Goal: Find specific page/section: Find specific page/section

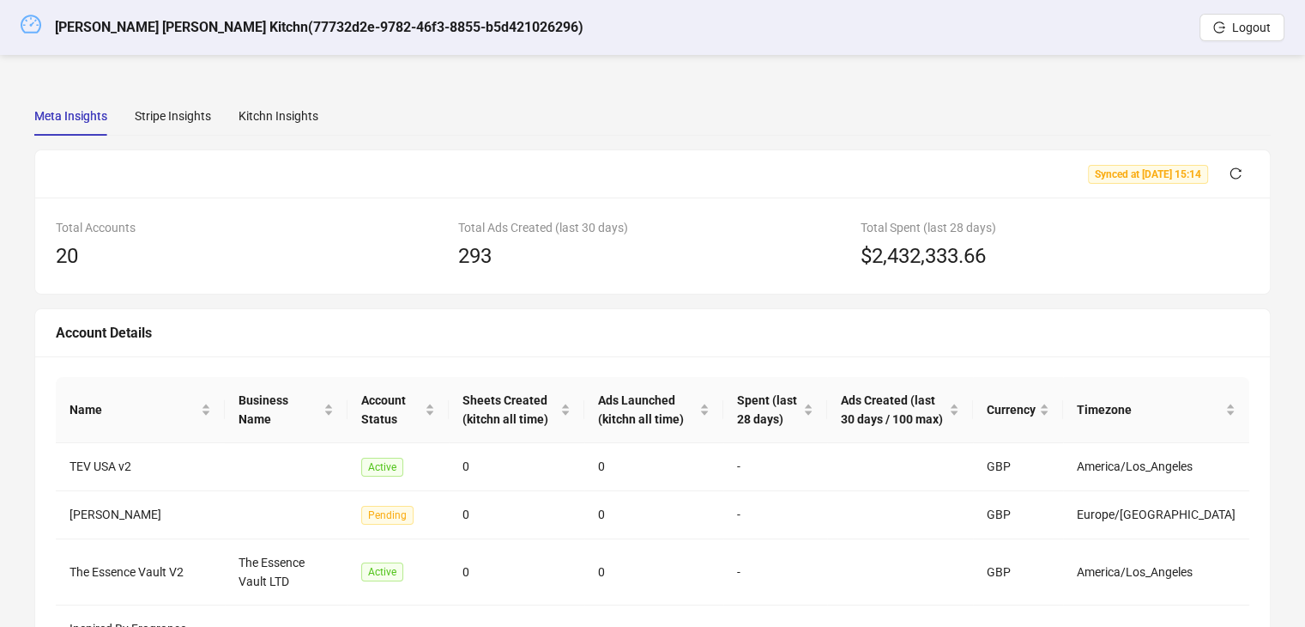
click at [37, 33] on icon "dashboard" at bounding box center [31, 24] width 21 height 21
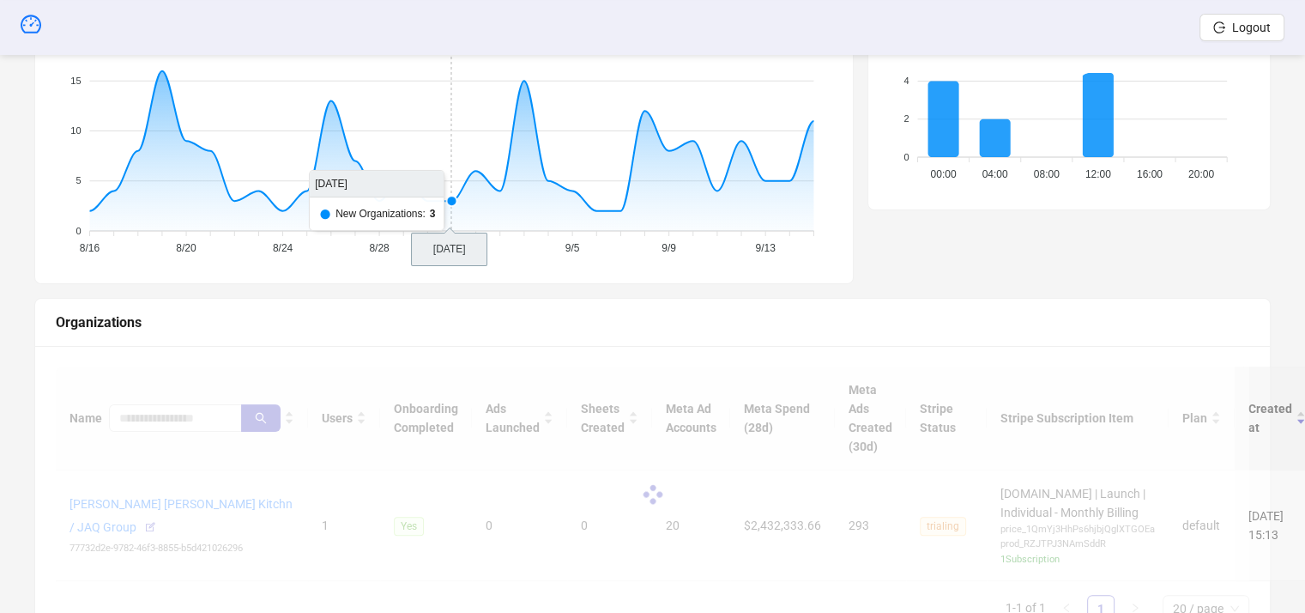
scroll to position [438, 0]
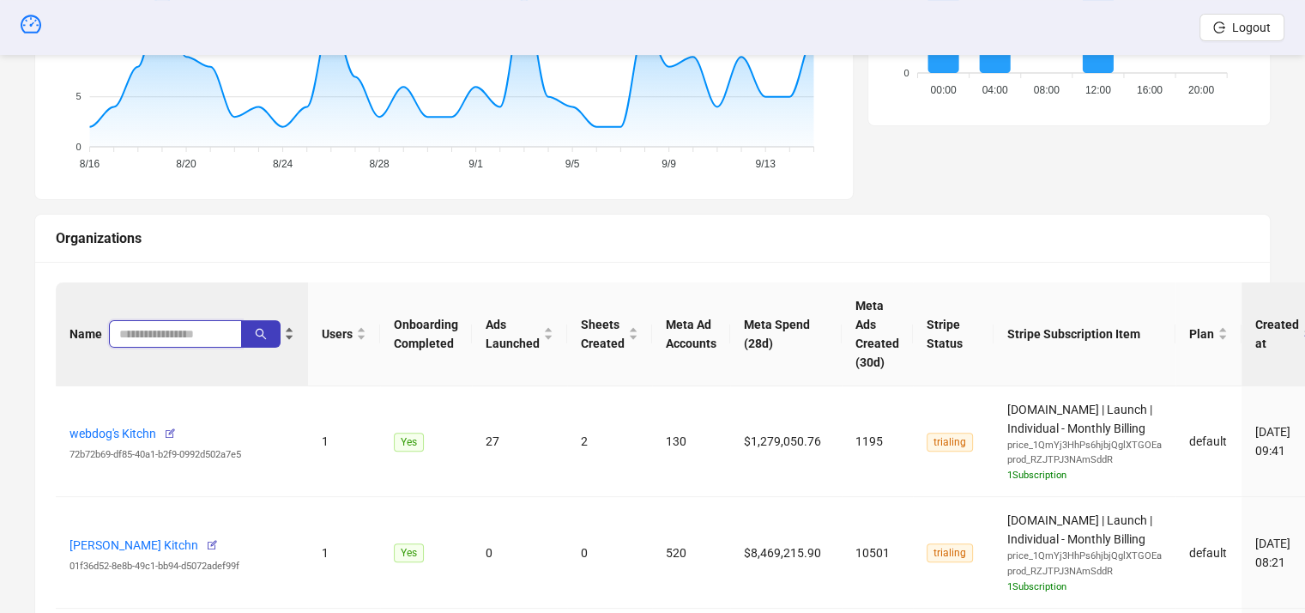
click at [165, 337] on input "search" at bounding box center [168, 333] width 99 height 19
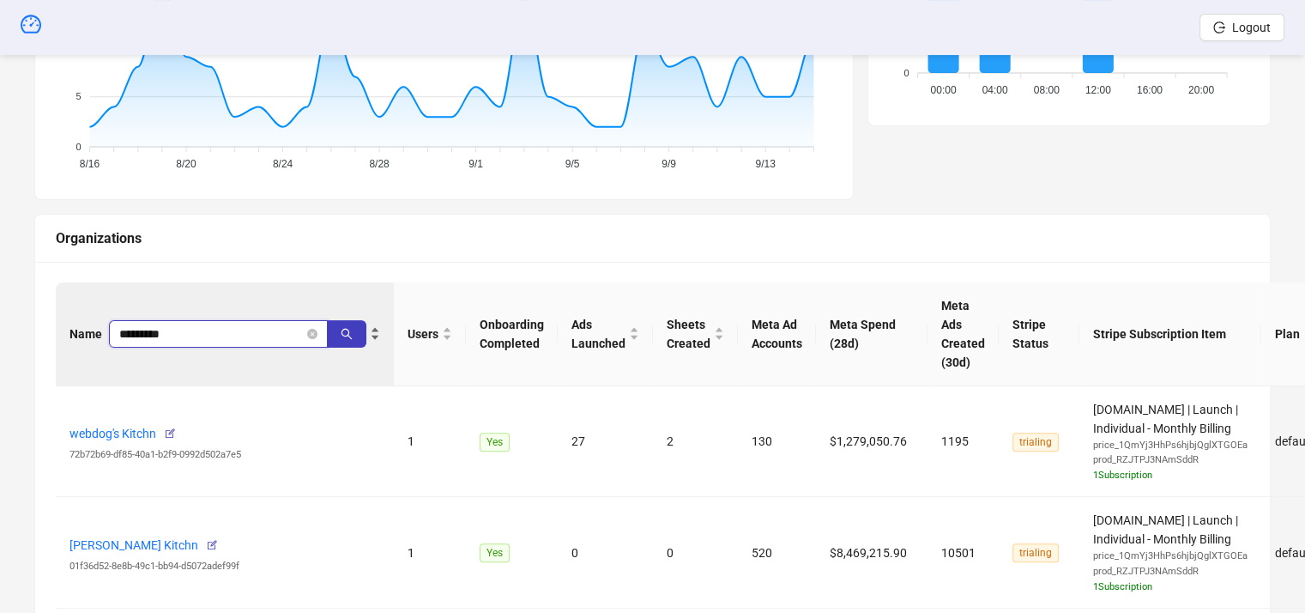
type input "*********"
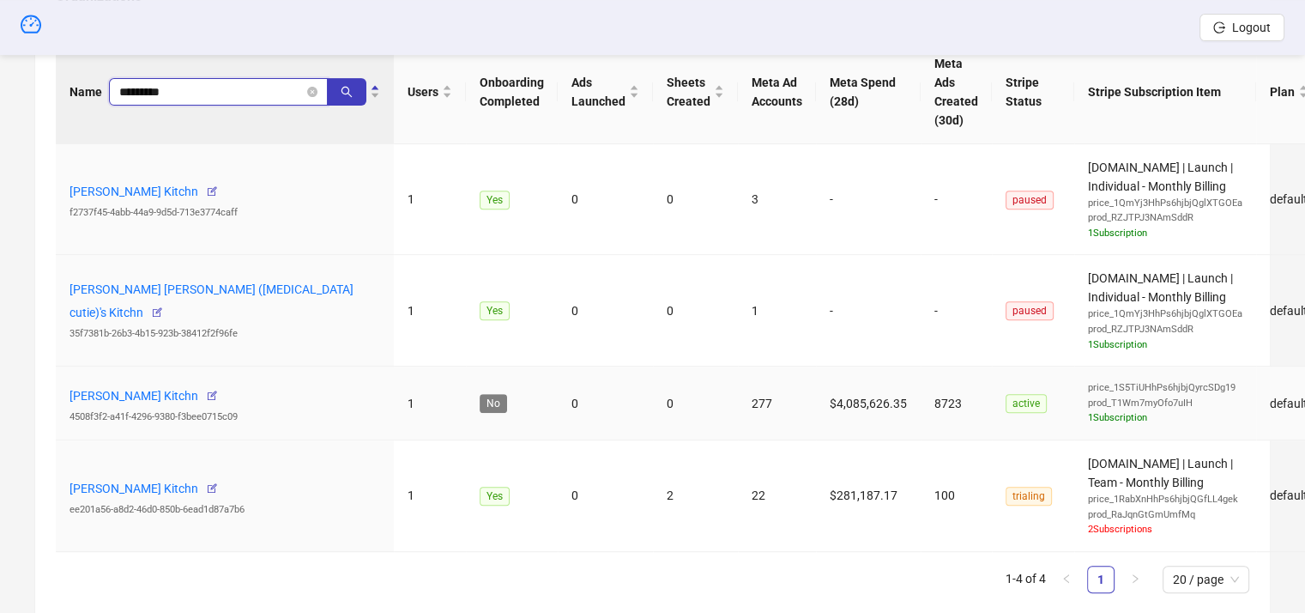
scroll to position [734, 0]
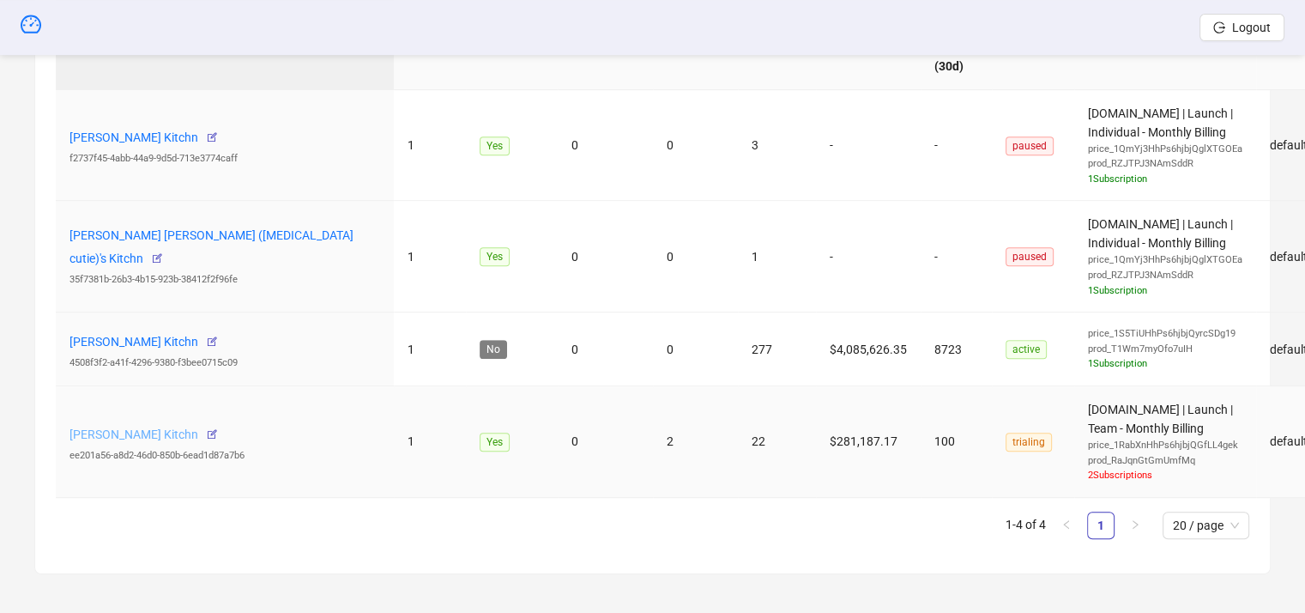
click at [130, 430] on link "[PERSON_NAME] Kitchn" at bounding box center [134, 434] width 129 height 14
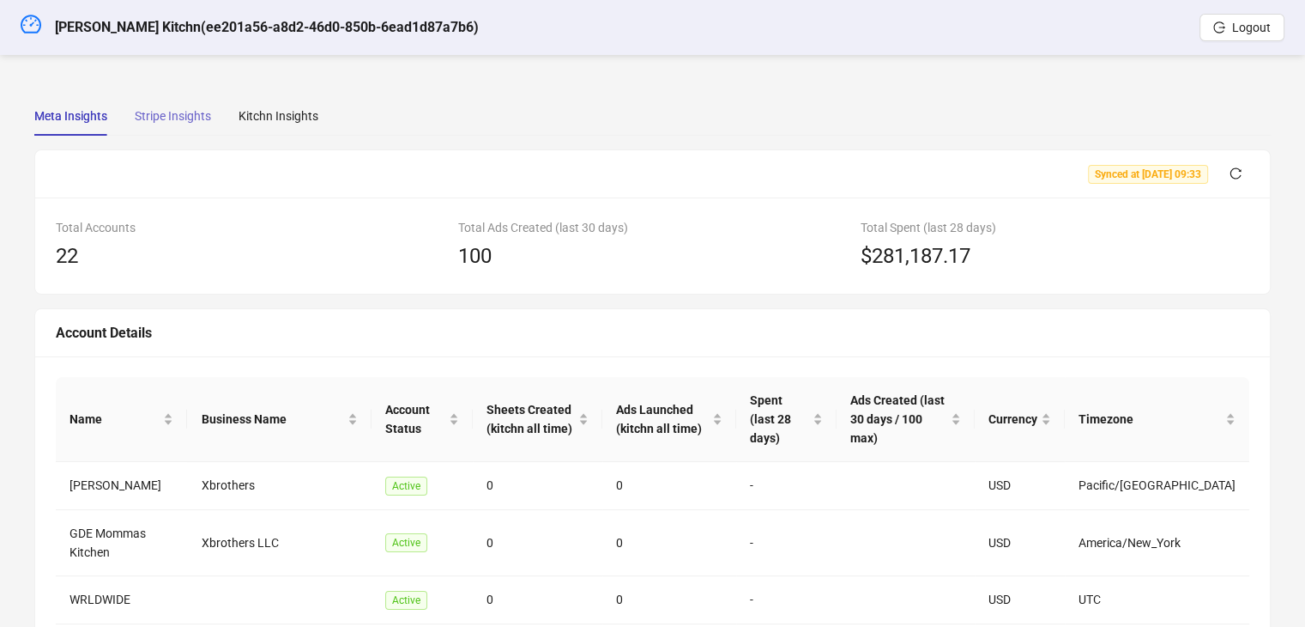
click at [165, 131] on div "Stripe Insights" at bounding box center [173, 115] width 76 height 39
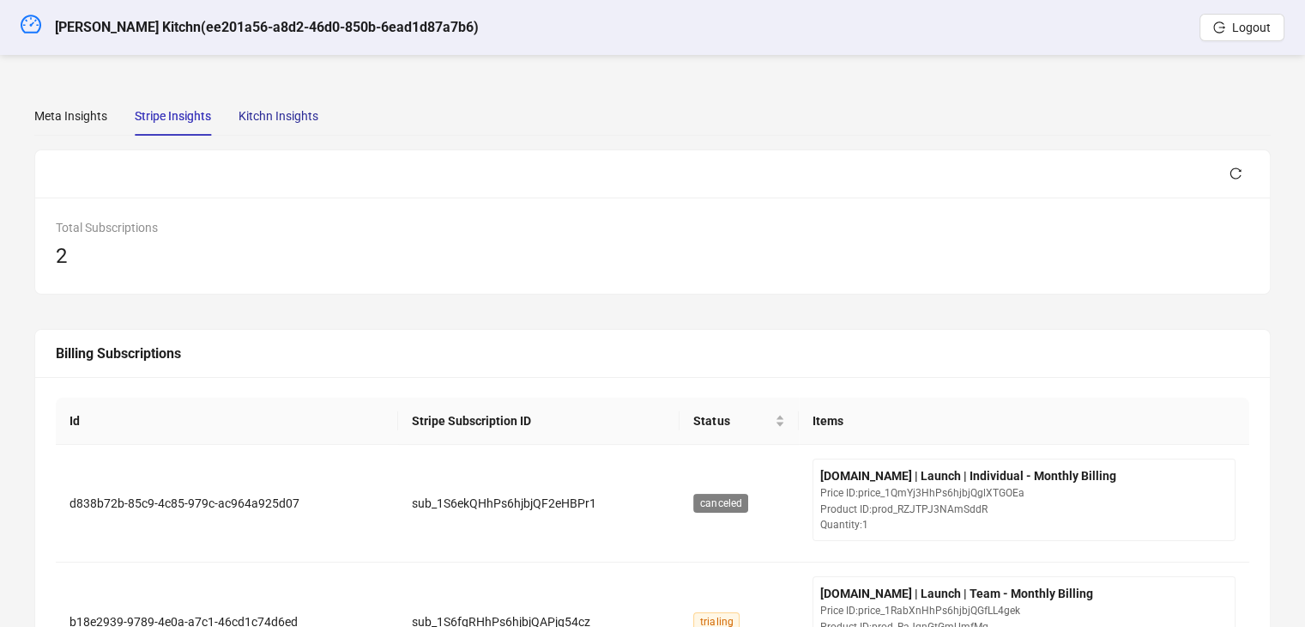
click at [251, 114] on div "Kitchn Insights" at bounding box center [279, 115] width 80 height 19
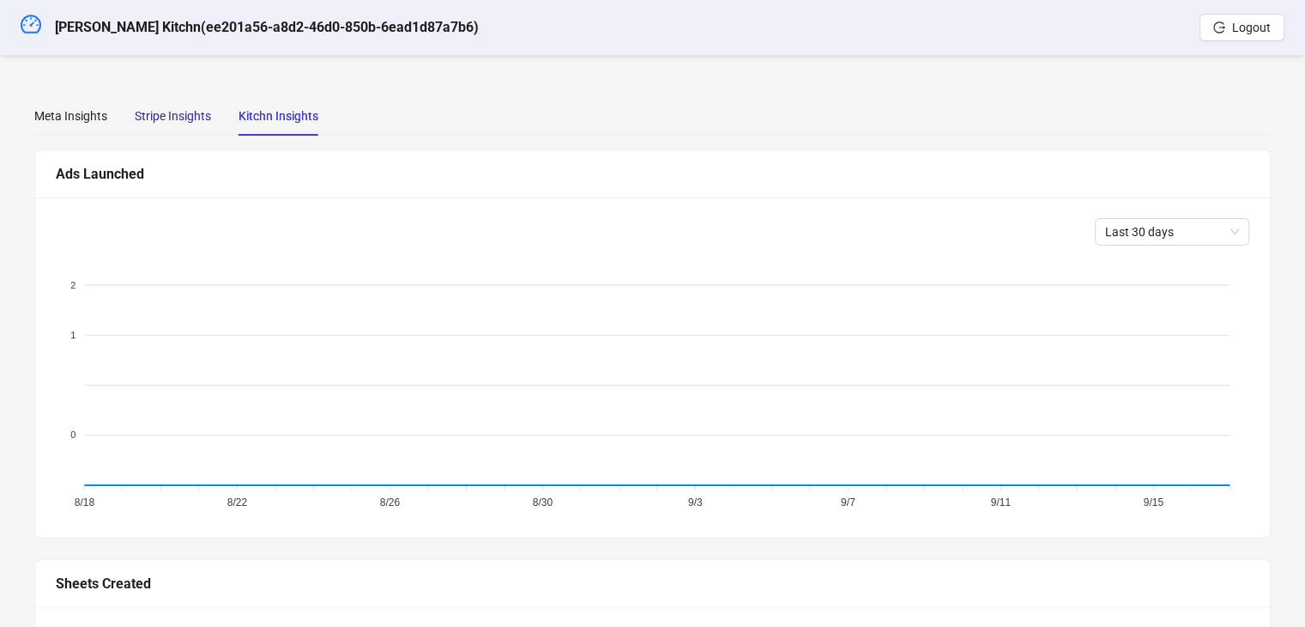
click at [187, 116] on div "Stripe Insights" at bounding box center [173, 115] width 76 height 19
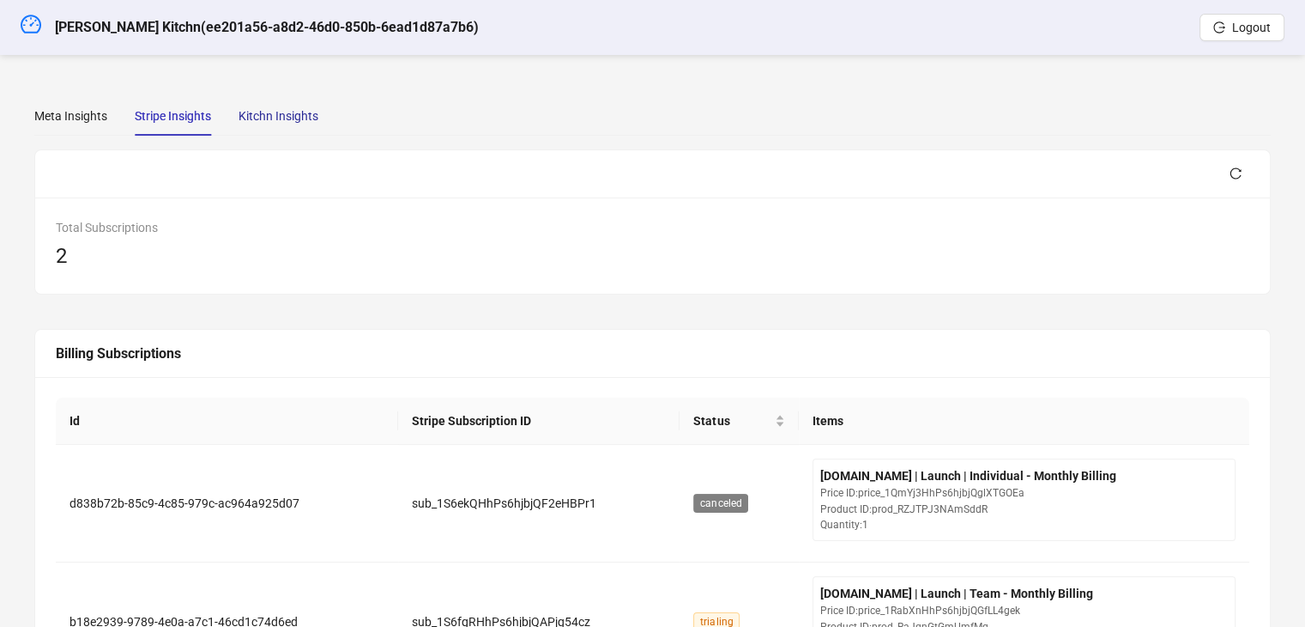
click at [274, 118] on div "Kitchn Insights" at bounding box center [279, 115] width 80 height 19
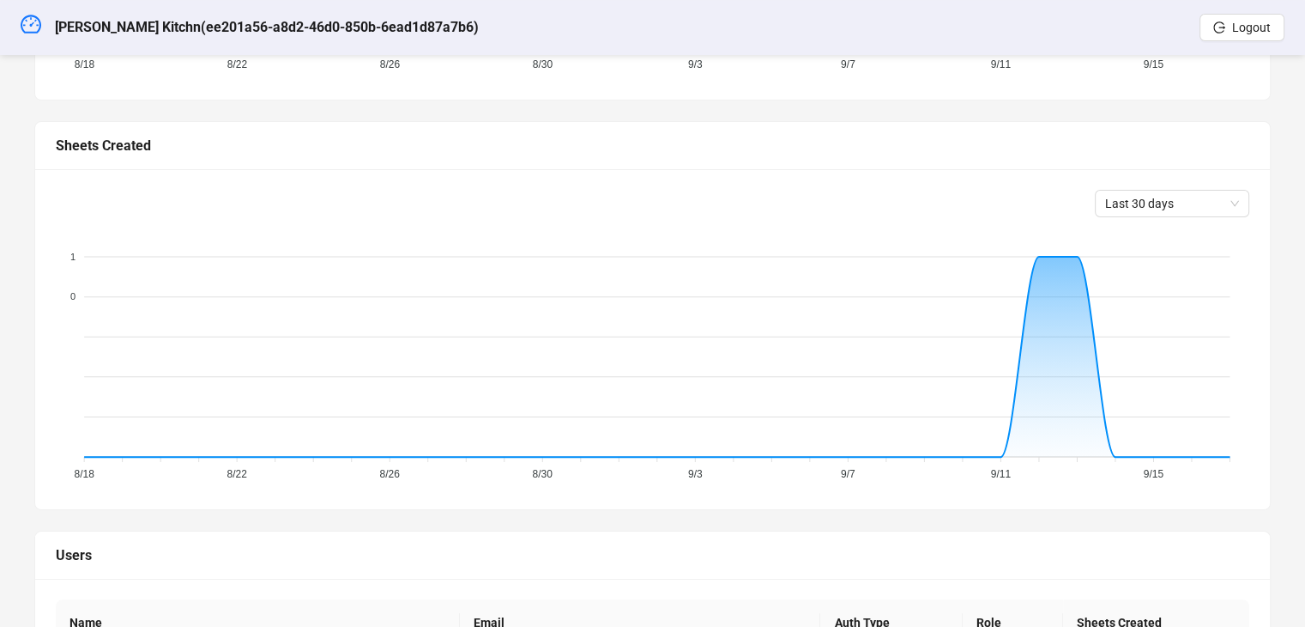
scroll to position [621, 0]
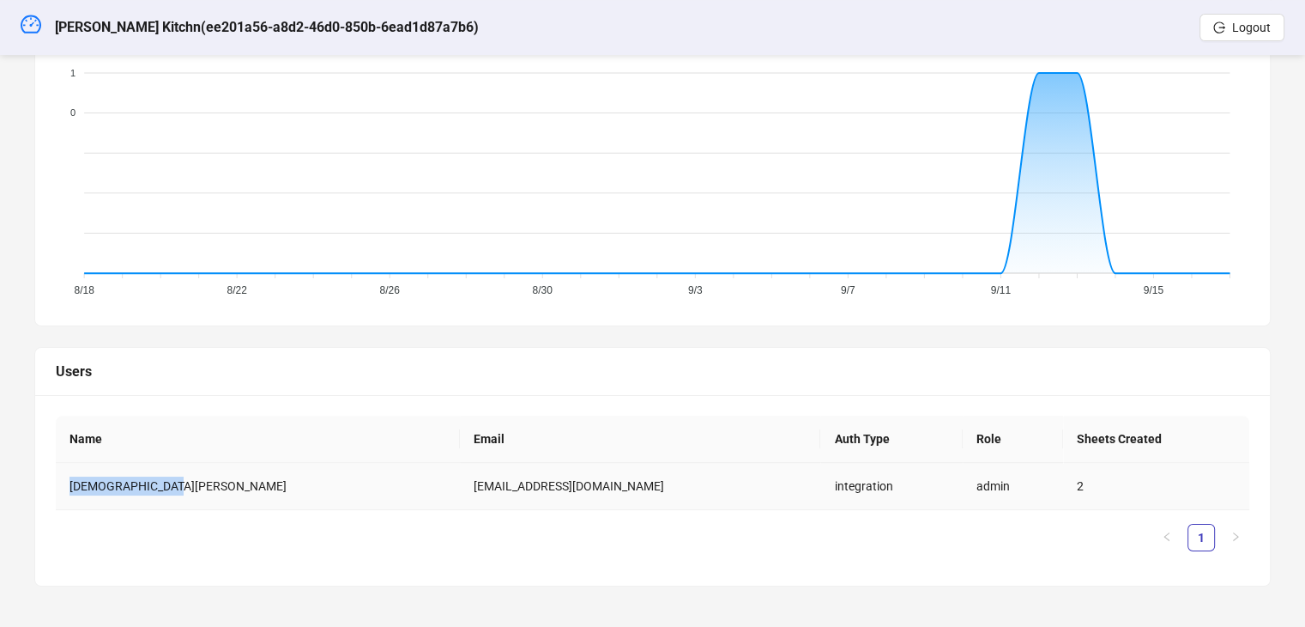
drag, startPoint x: 160, startPoint y: 489, endPoint x: 70, endPoint y: 476, distance: 90.2
click at [70, 476] on td "[DEMOGRAPHIC_DATA][PERSON_NAME]" at bounding box center [258, 486] width 404 height 47
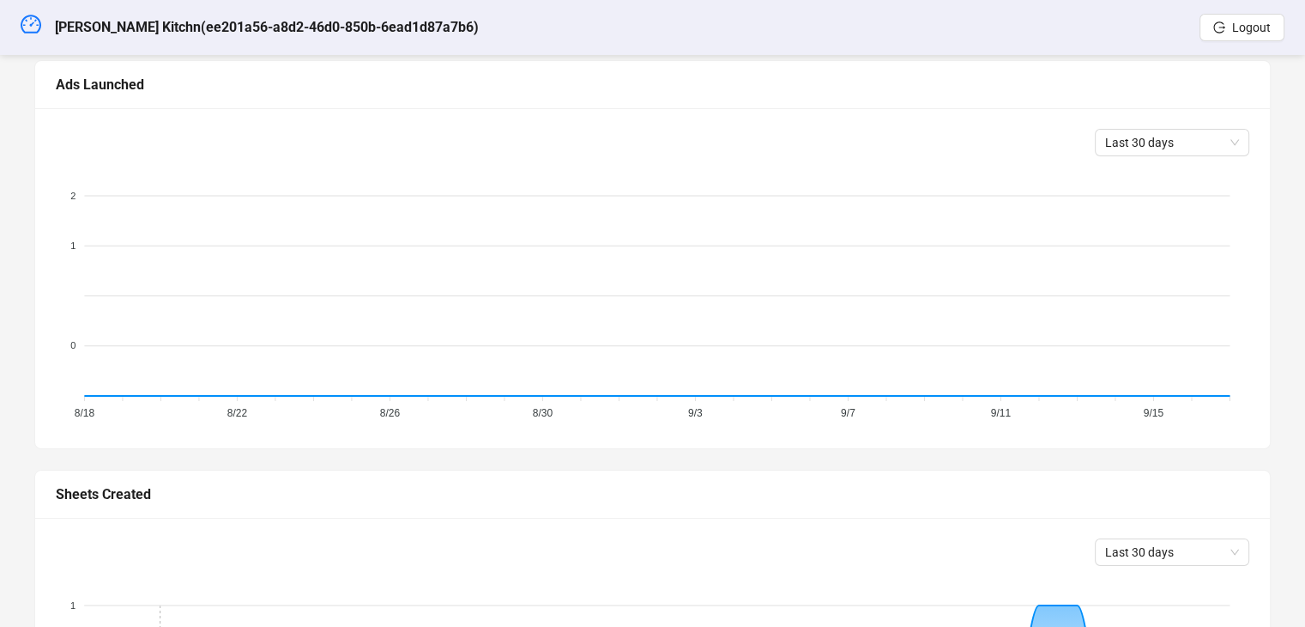
scroll to position [0, 0]
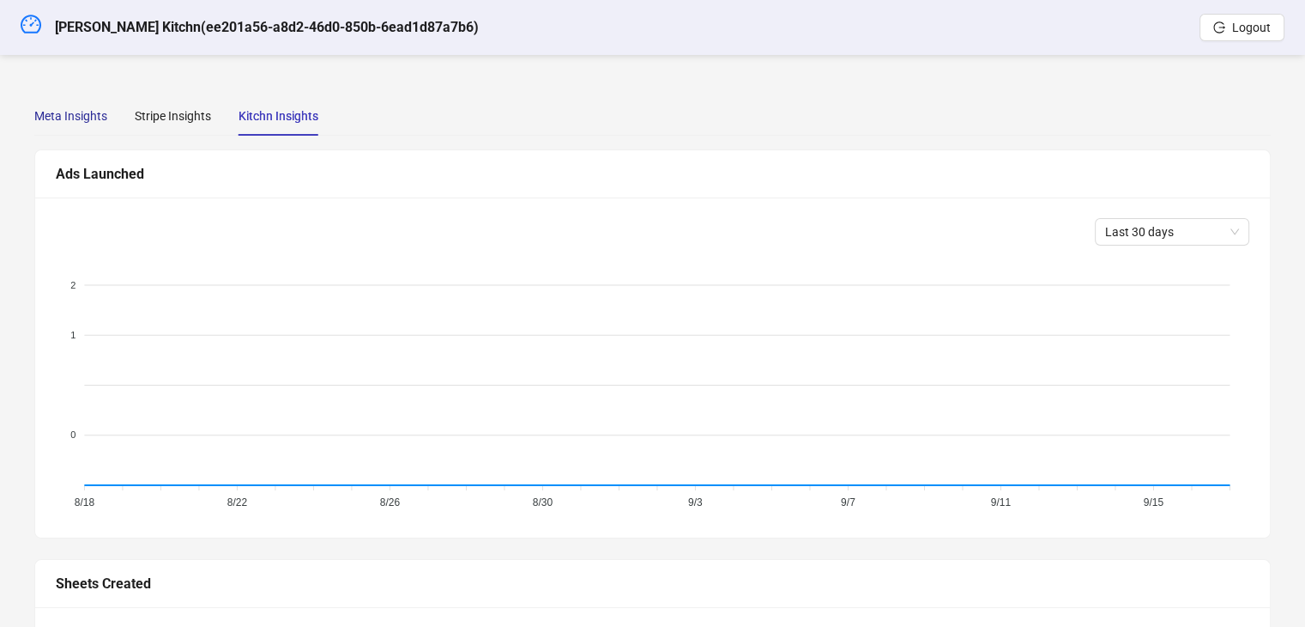
click at [90, 120] on div "Meta Insights" at bounding box center [70, 115] width 73 height 19
